Goal: Complete application form: Complete application form

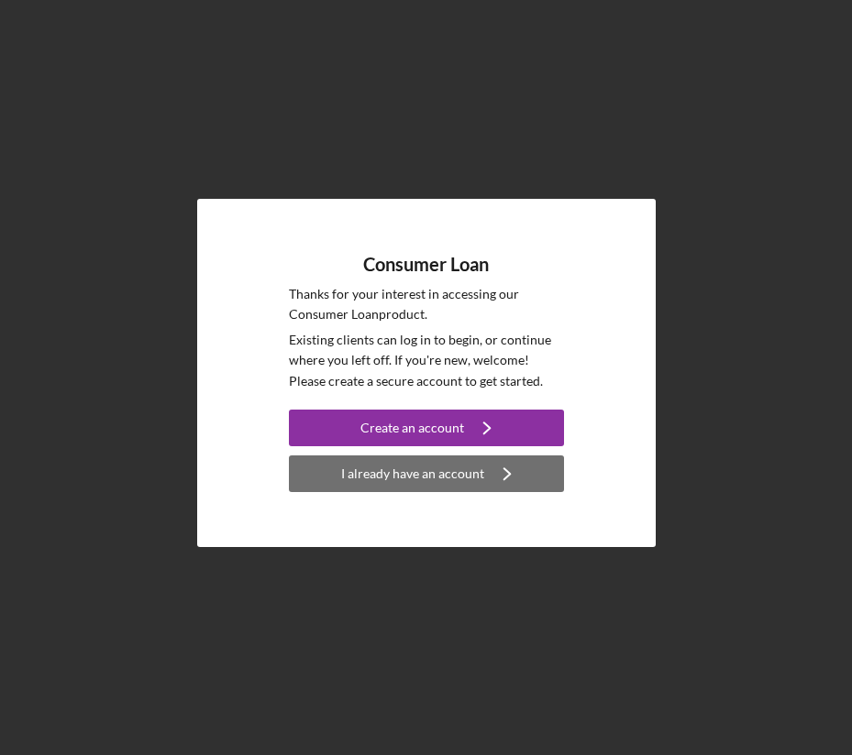
click at [426, 473] on div "I already have an account" at bounding box center [412, 474] width 143 height 37
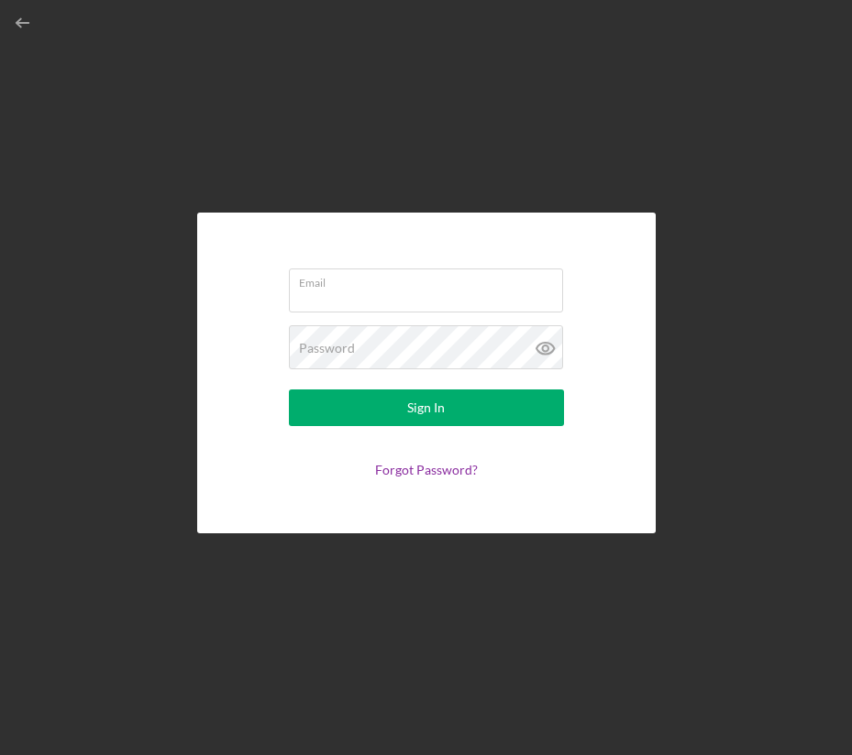
type input "[EMAIL_ADDRESS][DOMAIN_NAME]"
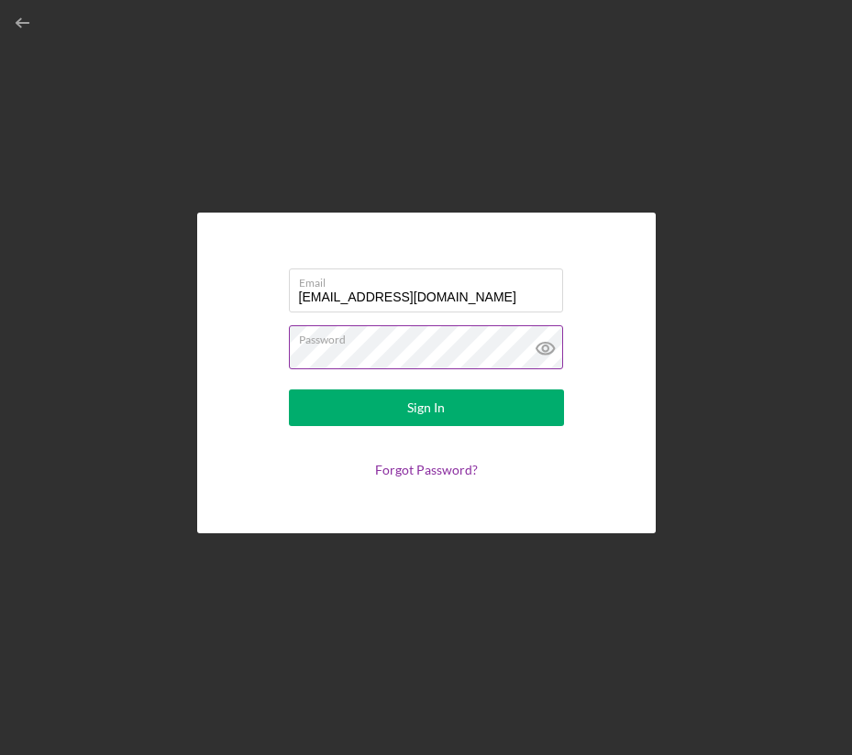
click at [547, 349] on icon at bounding box center [545, 349] width 6 height 6
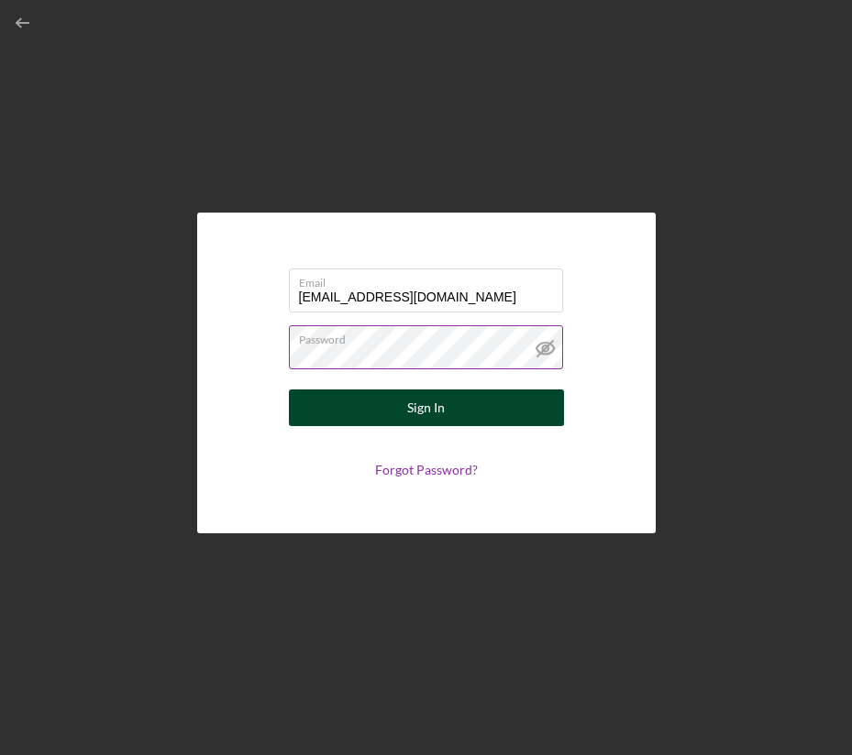
click at [521, 413] on button "Sign In" at bounding box center [426, 408] width 275 height 37
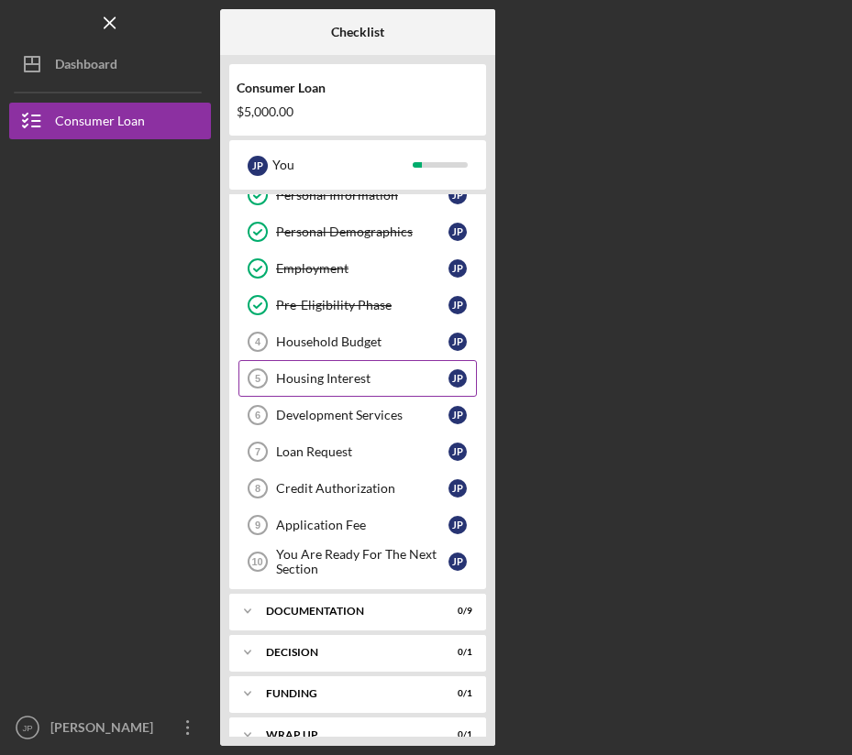
scroll to position [82, 0]
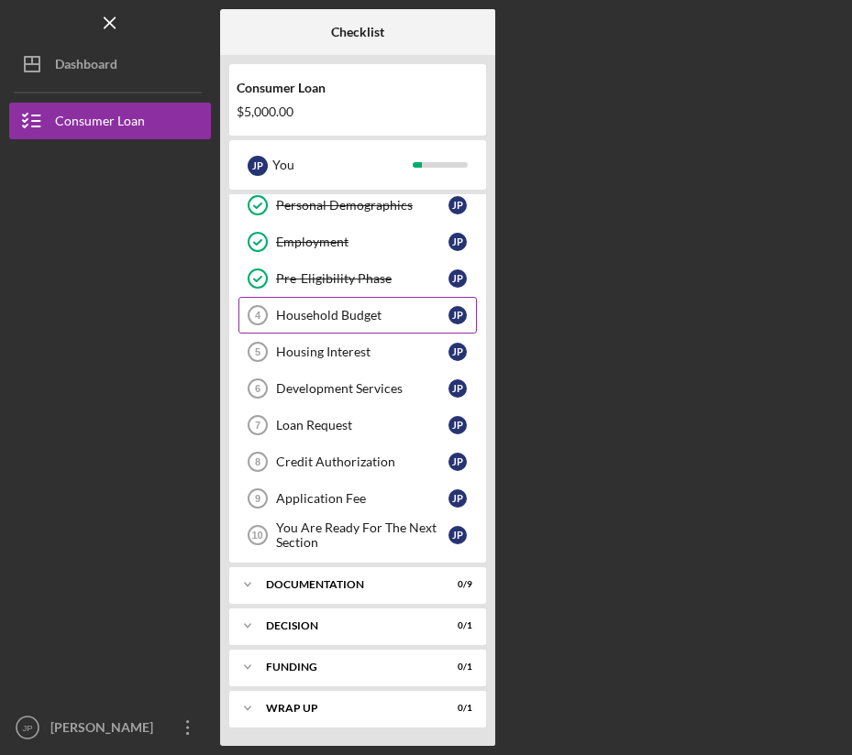
click at [381, 319] on div "Household Budget" at bounding box center [362, 315] width 172 height 15
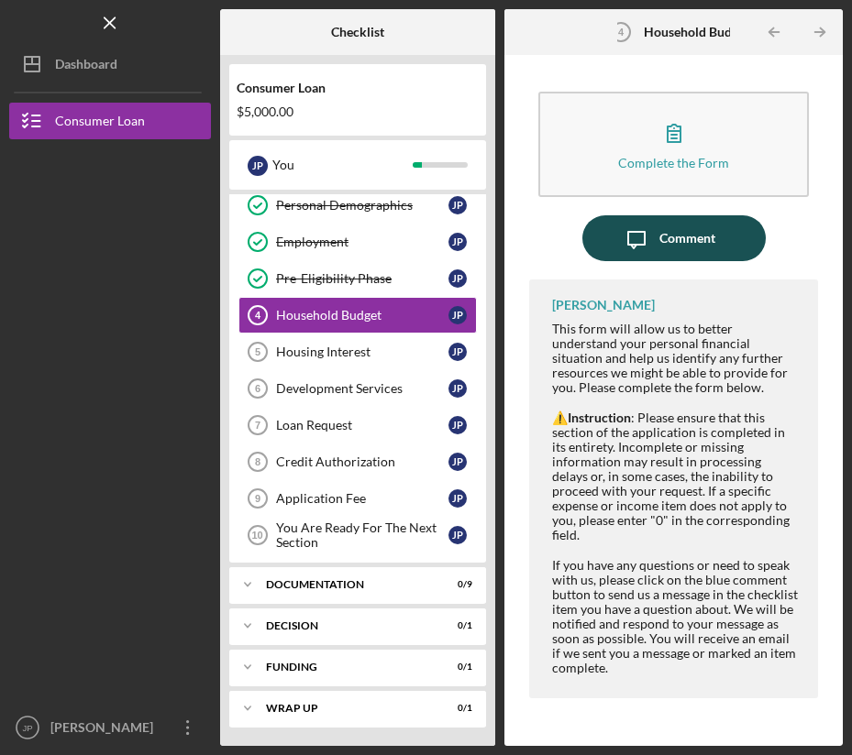
click at [677, 233] on div "Comment" at bounding box center [687, 238] width 56 height 46
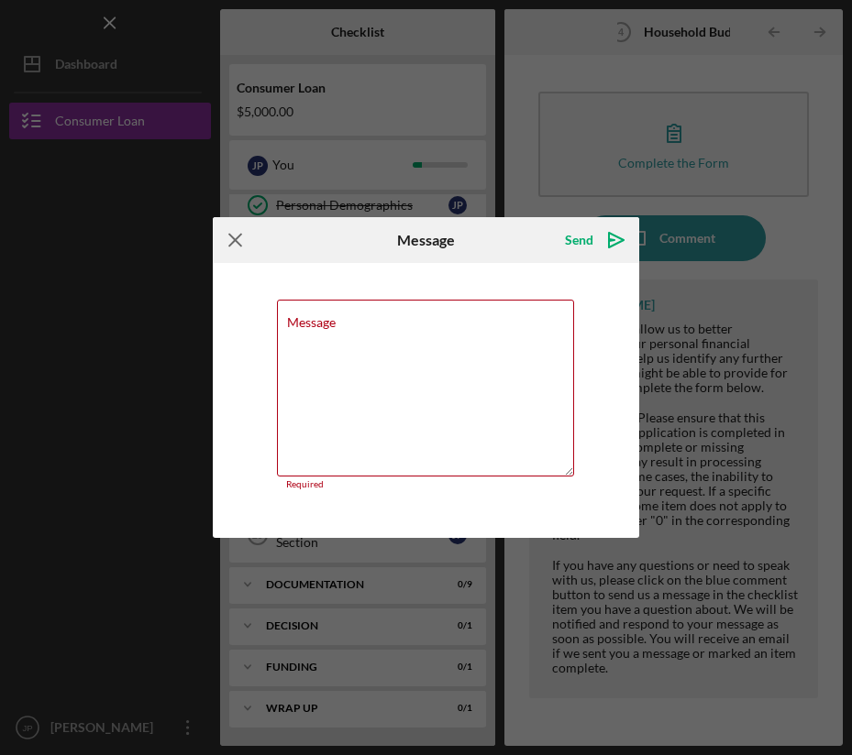
click at [237, 246] on icon "Icon/Menu Close" at bounding box center [236, 240] width 46 height 46
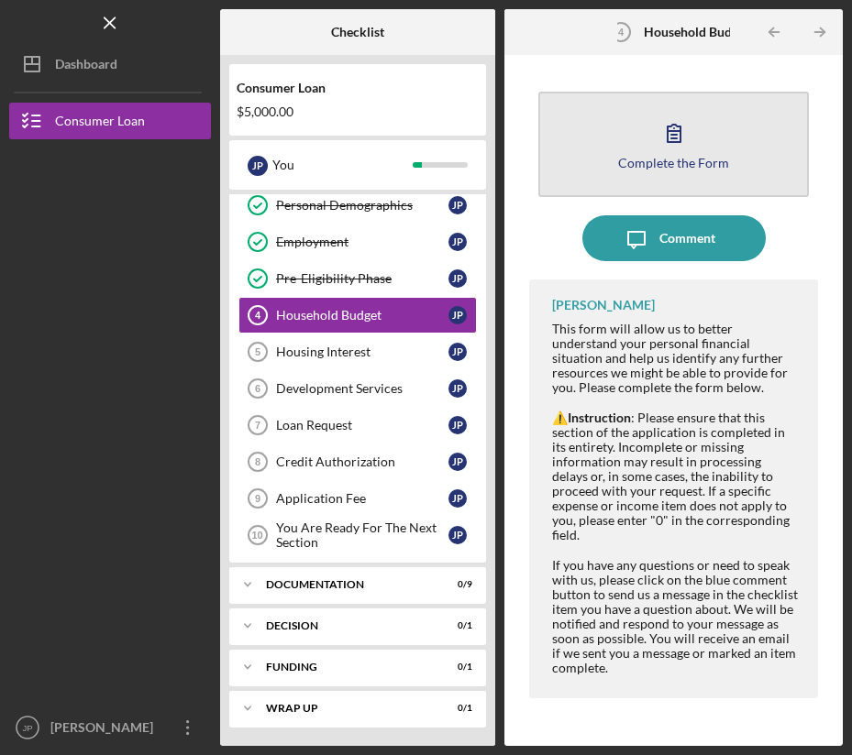
click at [614, 161] on button "Complete the Form Form" at bounding box center [673, 144] width 270 height 105
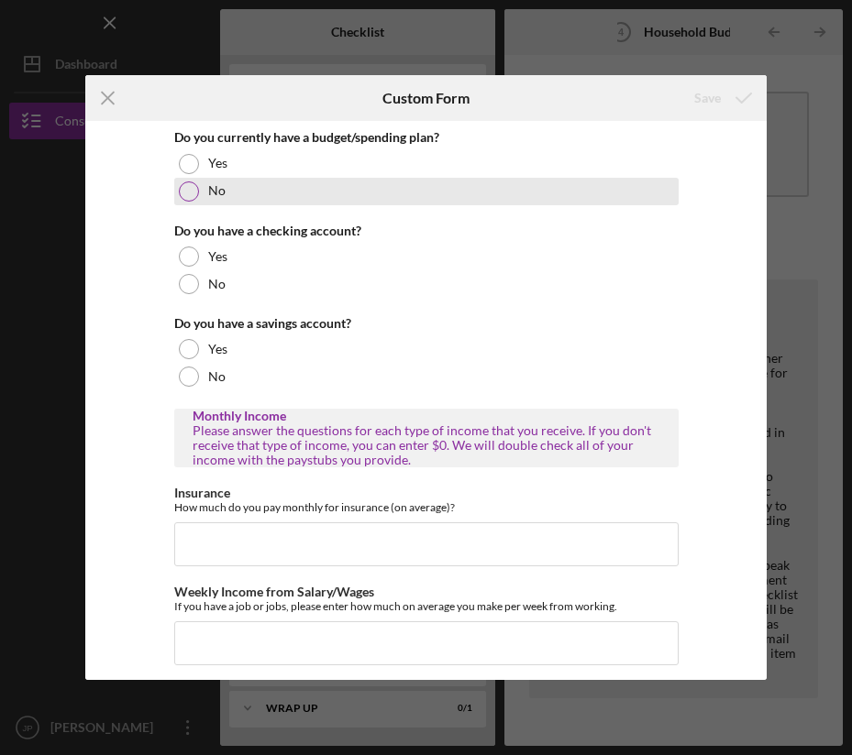
click at [184, 195] on div at bounding box center [189, 192] width 20 height 20
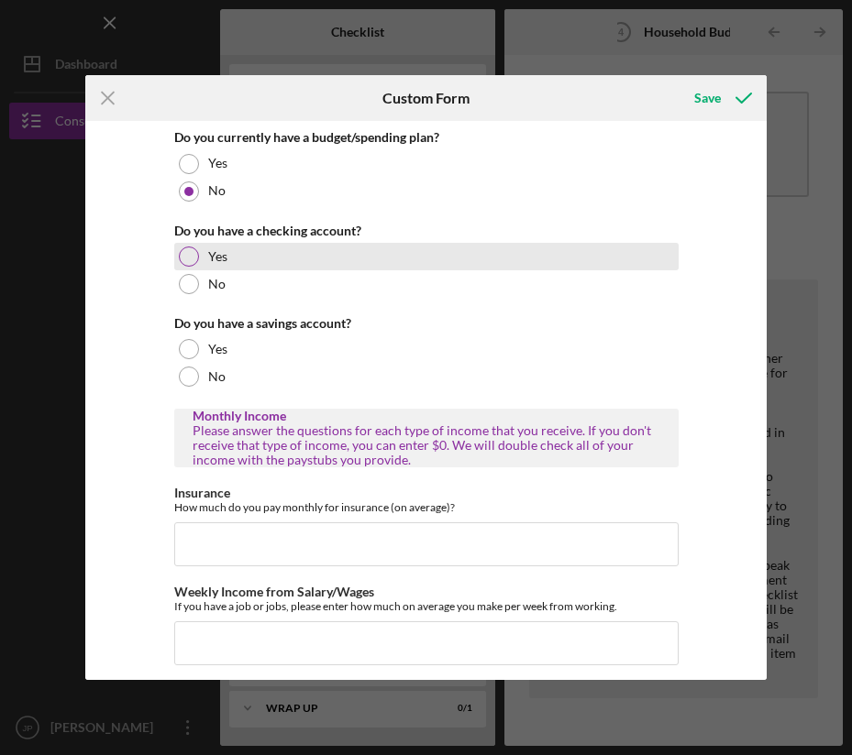
click at [185, 264] on div at bounding box center [189, 257] width 20 height 20
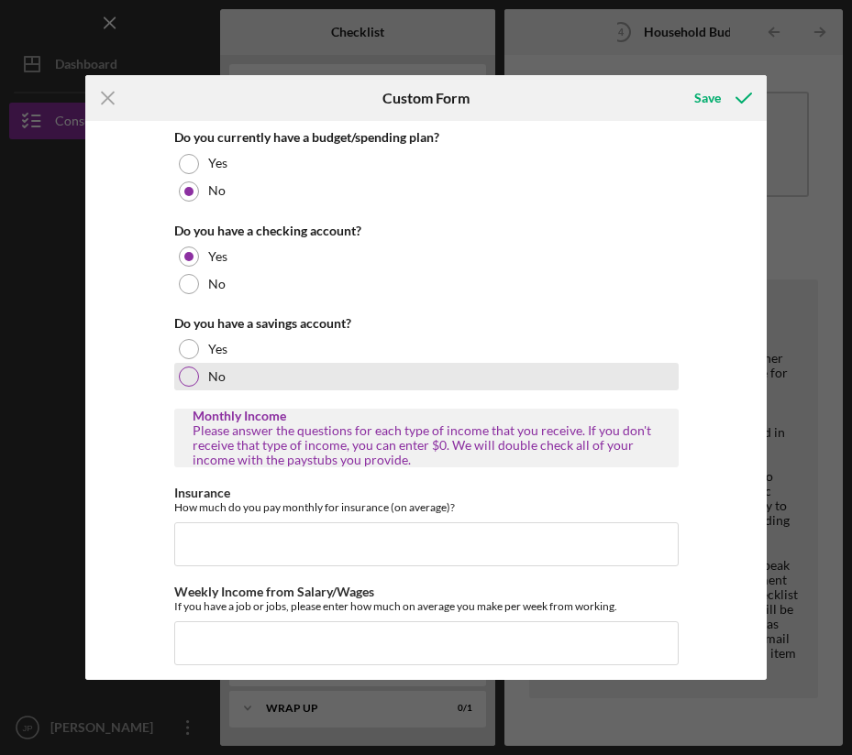
click at [189, 372] on div at bounding box center [189, 377] width 20 height 20
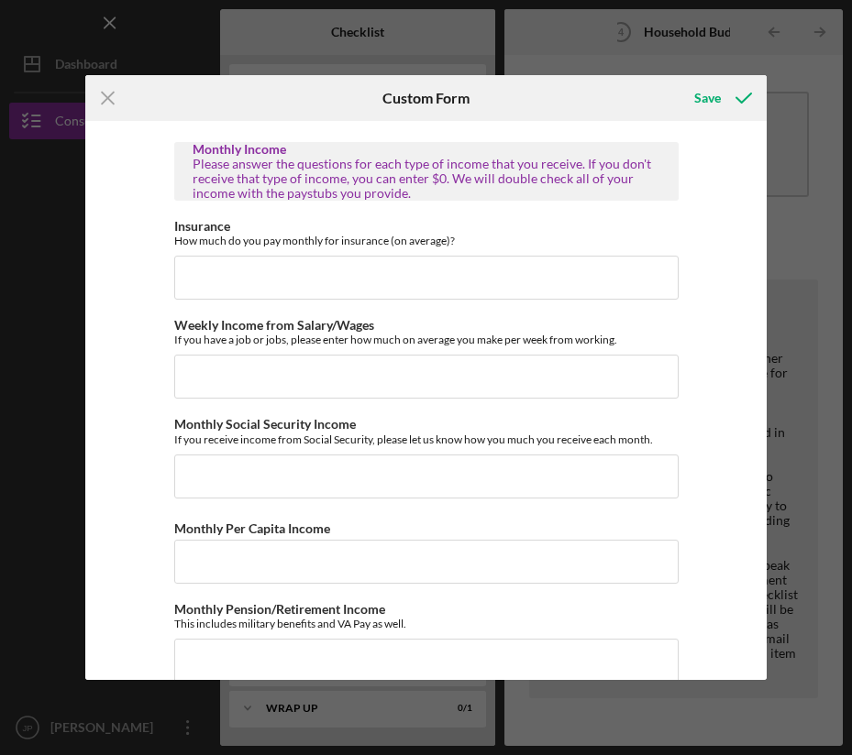
scroll to position [275, 0]
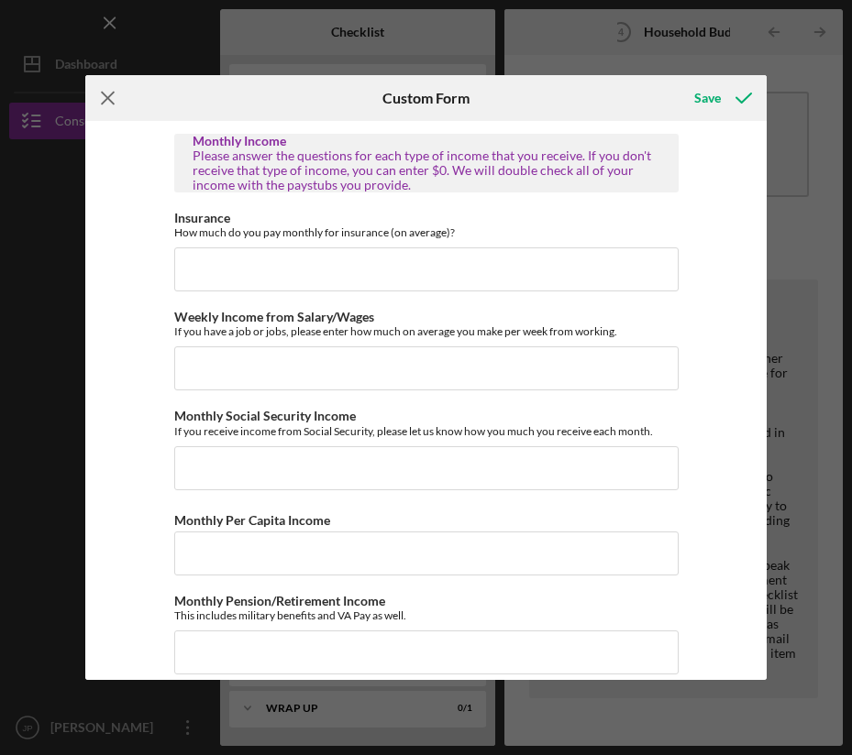
click at [104, 97] on icon "Icon/Menu Close" at bounding box center [108, 98] width 46 height 46
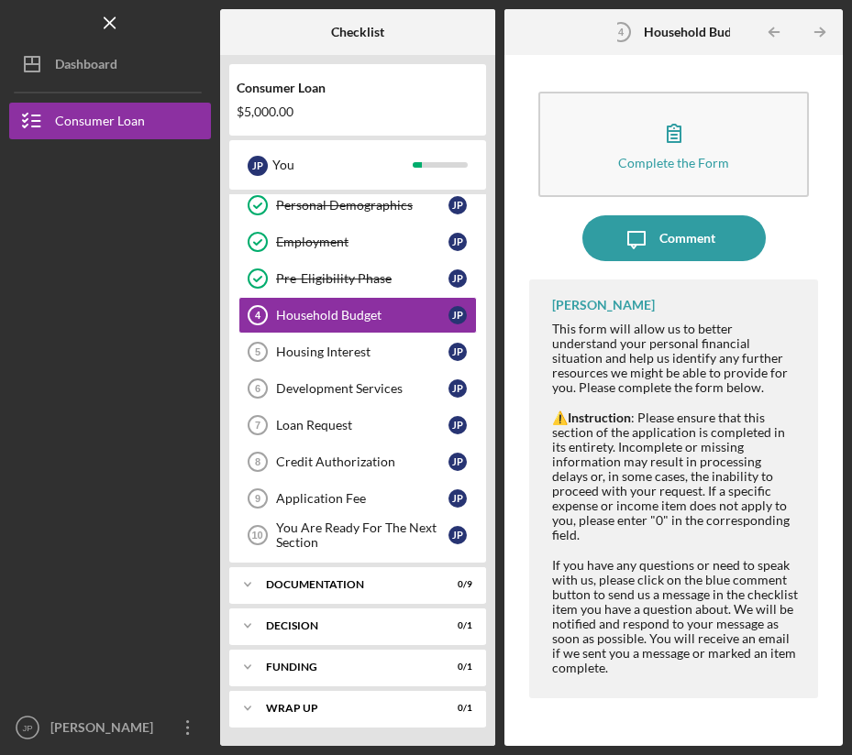
click at [107, 27] on icon "Icon/Menu Close" at bounding box center [110, 23] width 41 height 41
